Goal: Information Seeking & Learning: Learn about a topic

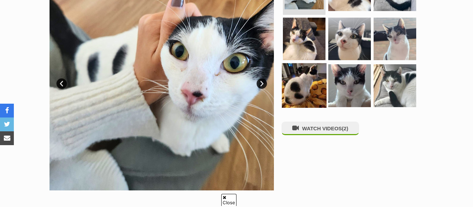
click at [307, 88] on img at bounding box center [304, 85] width 45 height 45
